Goal: Entertainment & Leisure: Consume media (video, audio)

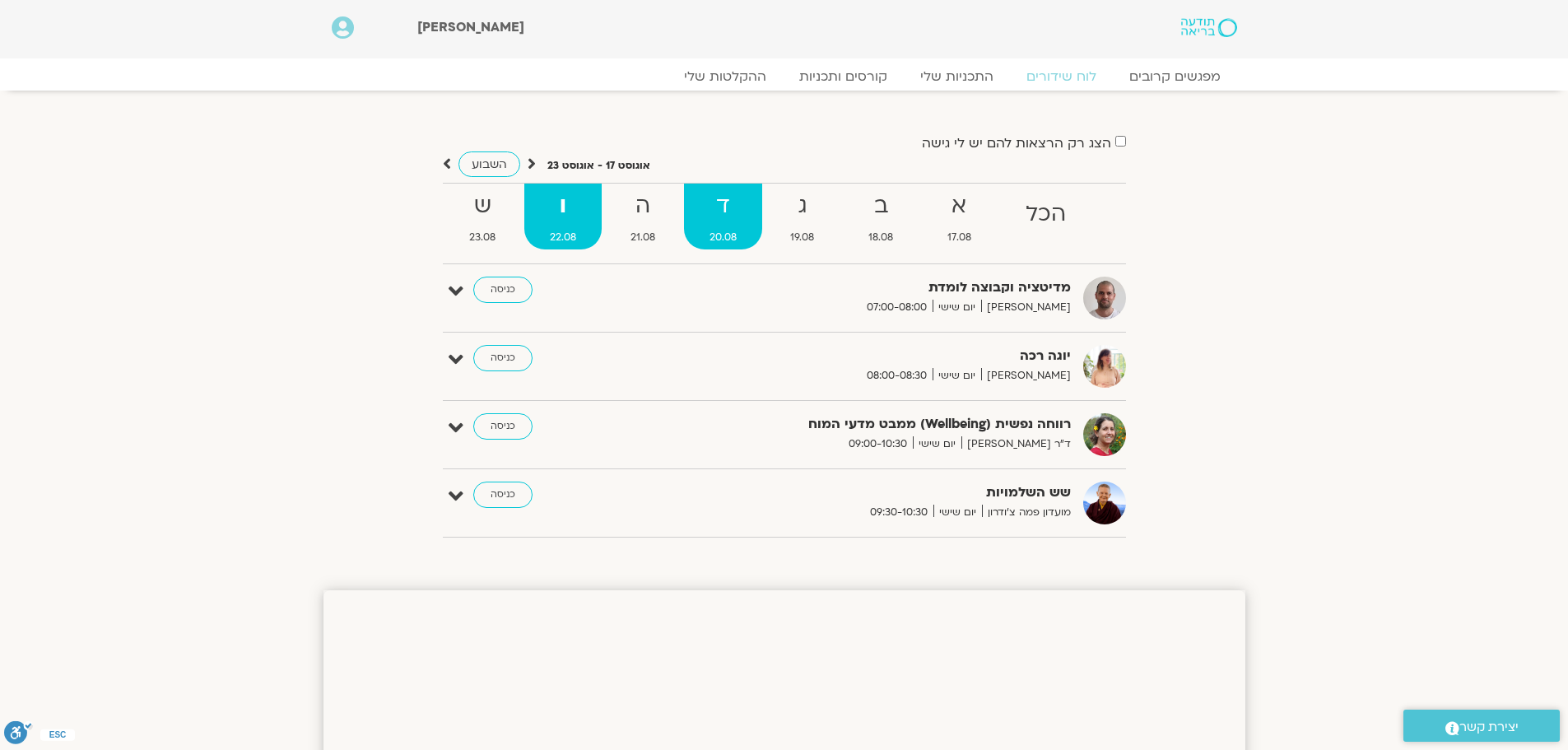
click at [729, 215] on strong "ד" at bounding box center [723, 206] width 78 height 37
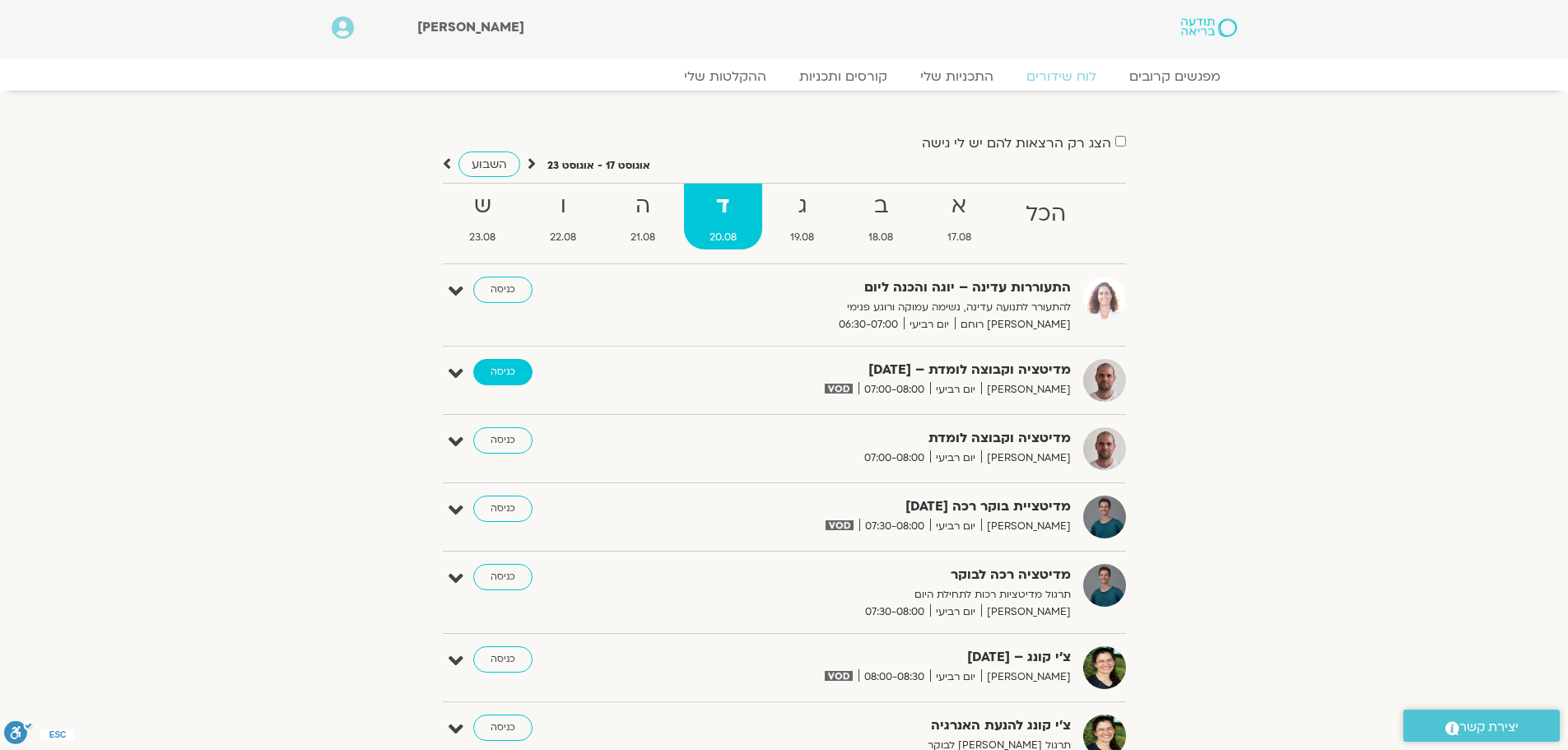
click at [517, 372] on link "כניסה" at bounding box center [503, 372] width 59 height 27
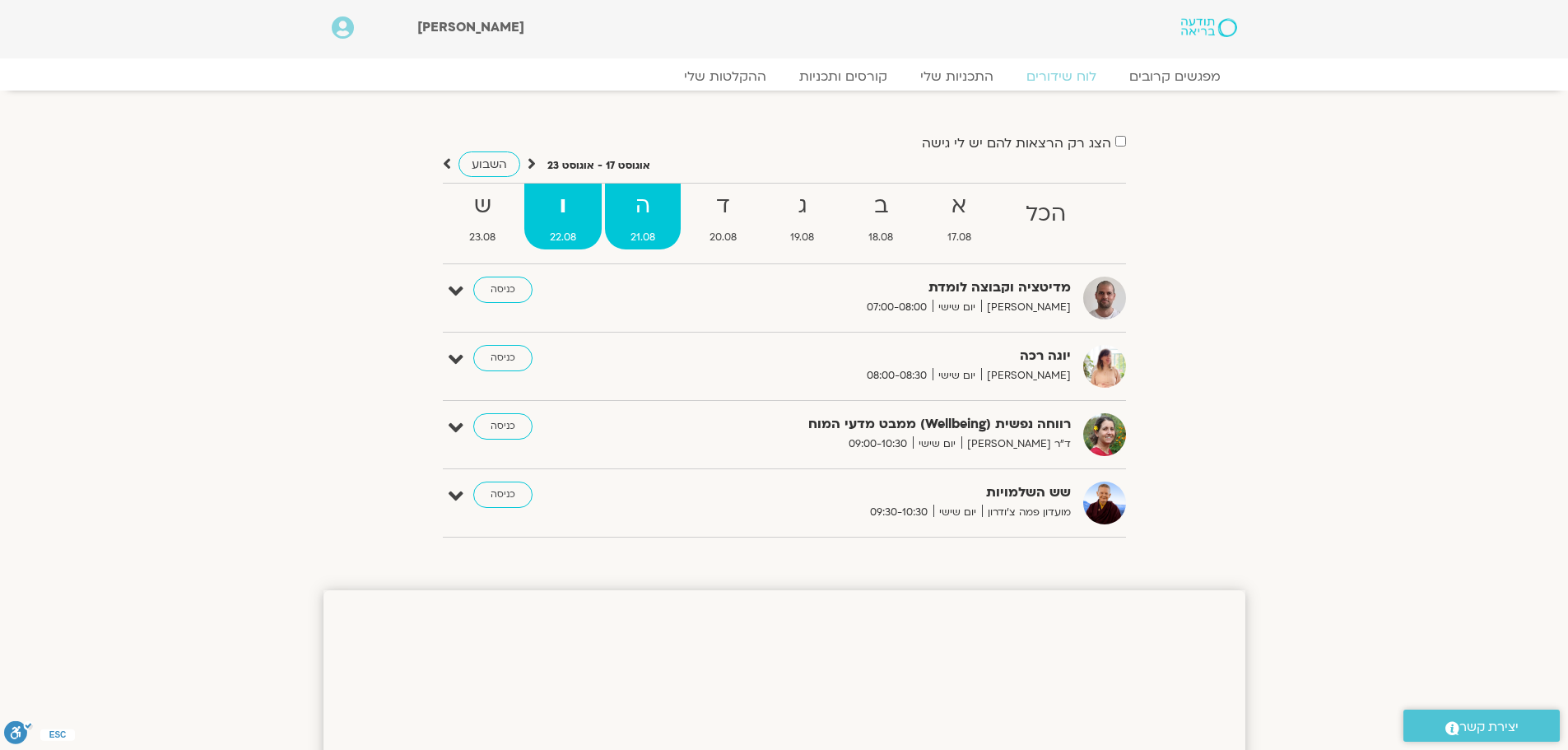
click at [667, 202] on strong "ה" at bounding box center [643, 206] width 76 height 37
